Goal: Navigation & Orientation: Find specific page/section

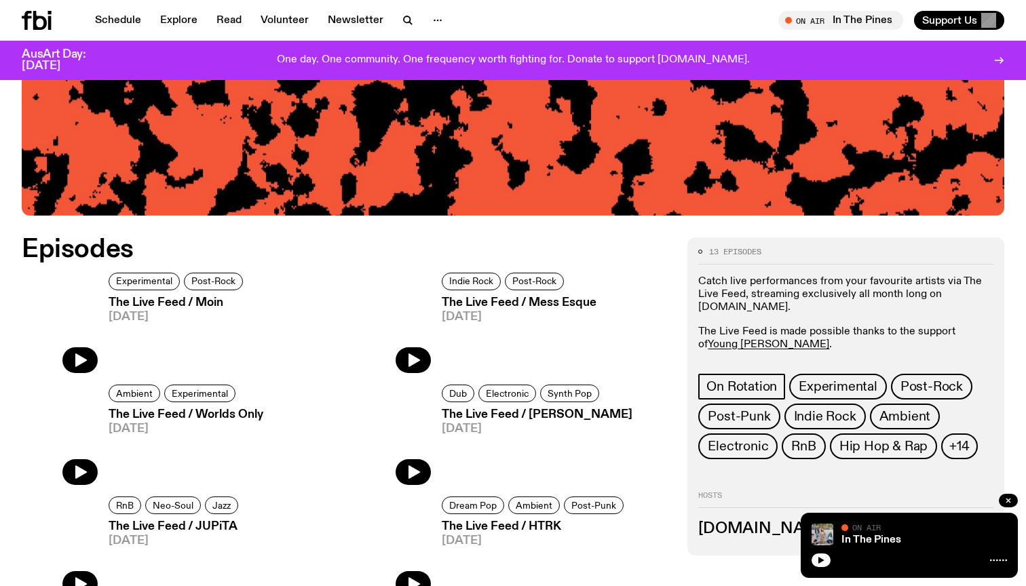
scroll to position [533, 0]
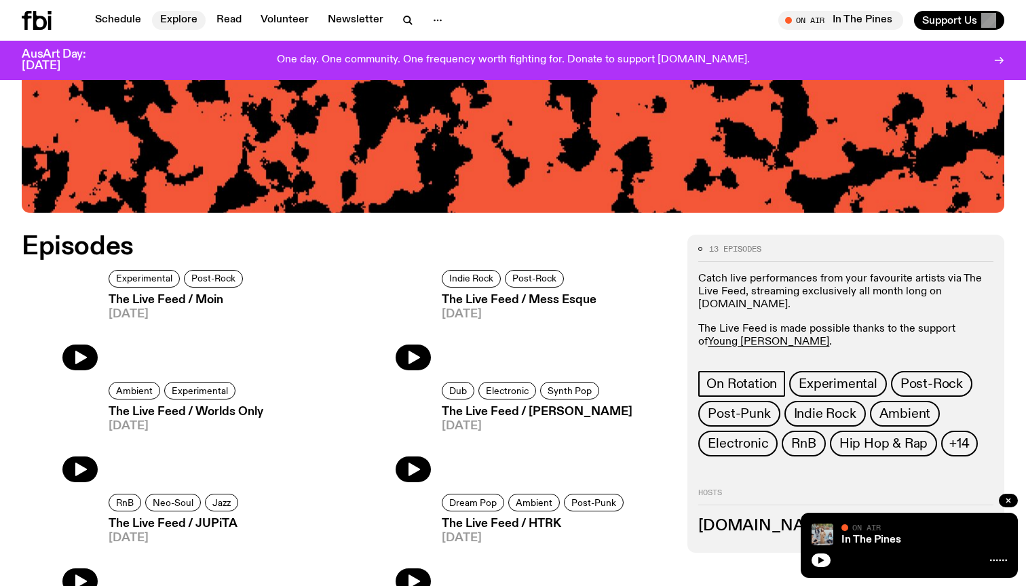
click at [182, 20] on link "Explore" at bounding box center [179, 20] width 54 height 19
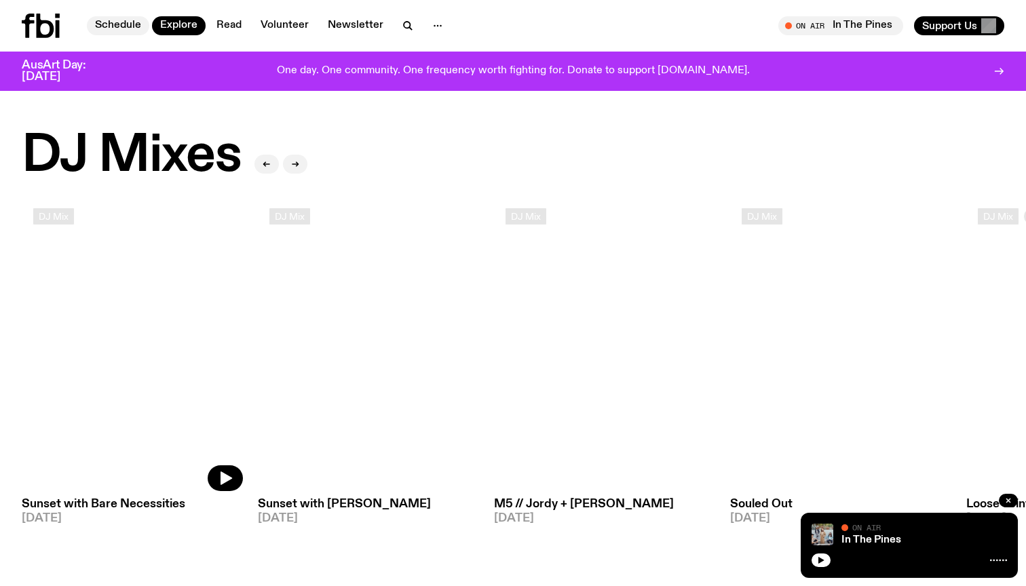
click at [122, 24] on link "Schedule" at bounding box center [118, 25] width 62 height 19
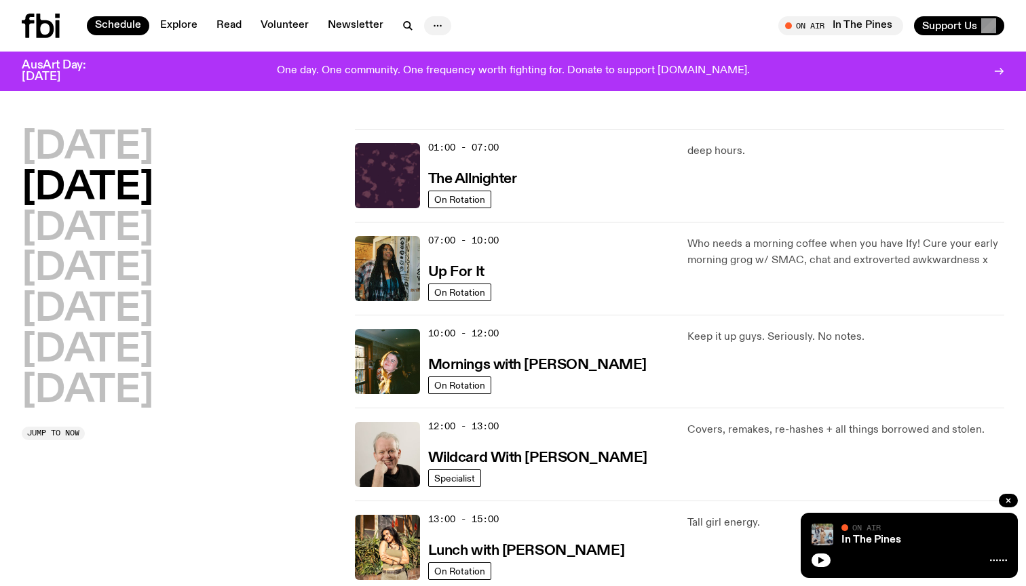
click at [432, 27] on icon "button" at bounding box center [438, 26] width 16 height 16
click at [346, 26] on link "Newsletter" at bounding box center [356, 25] width 72 height 19
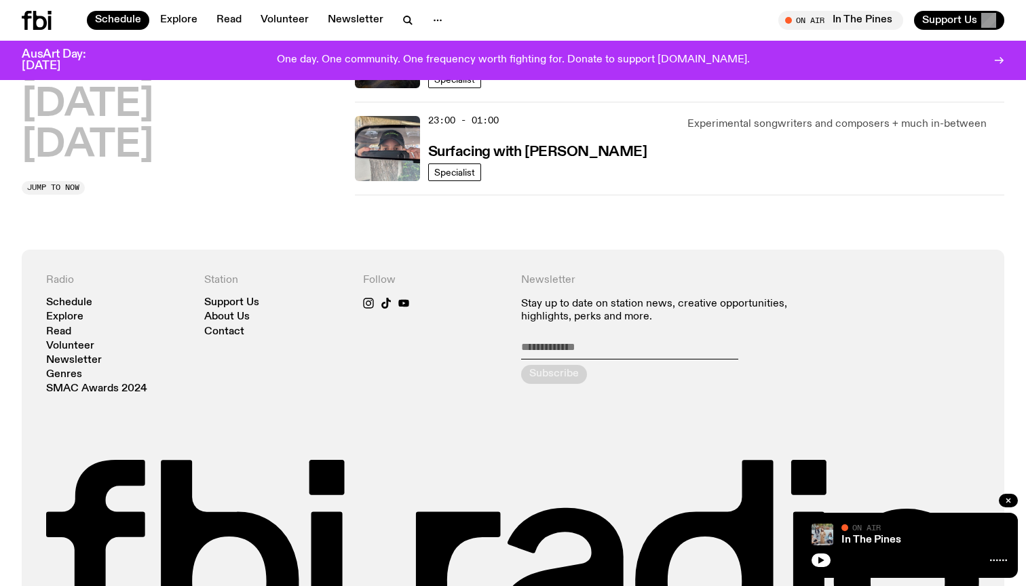
scroll to position [854, 0]
